Goal: Check status: Check status

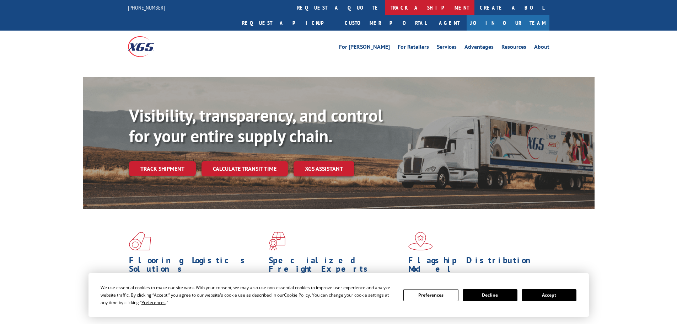
click at [385, 8] on link "track a shipment" at bounding box center [429, 7] width 89 height 15
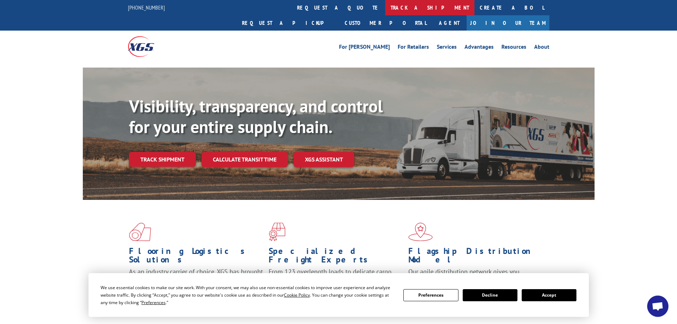
click at [385, 8] on link "track a shipment" at bounding box center [429, 7] width 89 height 15
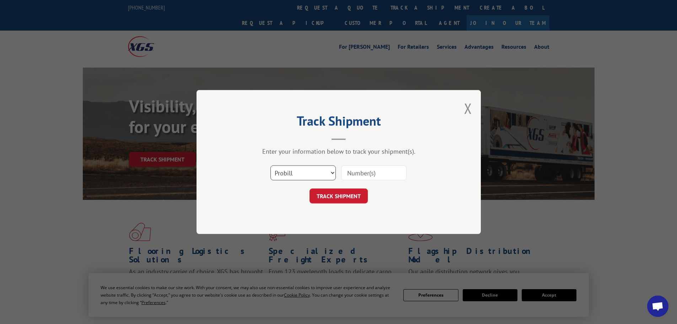
click at [284, 177] on select "Select category... Probill BOL PO" at bounding box center [302, 172] width 65 height 15
select select "bol"
click at [270, 165] on select "Select category... Probill BOL PO" at bounding box center [302, 172] width 65 height 15
click at [359, 175] on input at bounding box center [373, 172] width 65 height 15
paste input "472699"
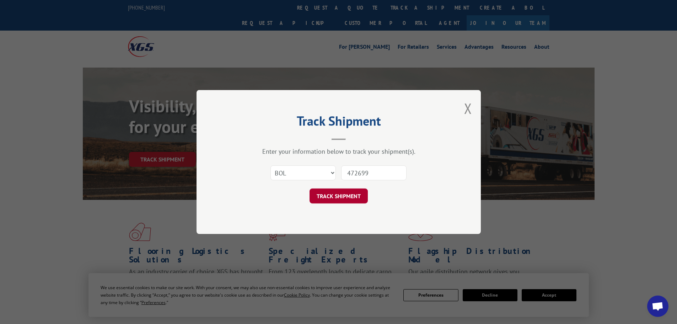
type input "472699"
click at [343, 193] on button "TRACK SHIPMENT" at bounding box center [338, 195] width 58 height 15
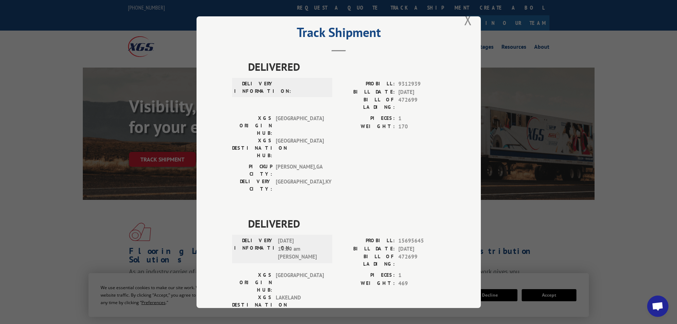
scroll to position [27, 0]
